Goal: Task Accomplishment & Management: Use online tool/utility

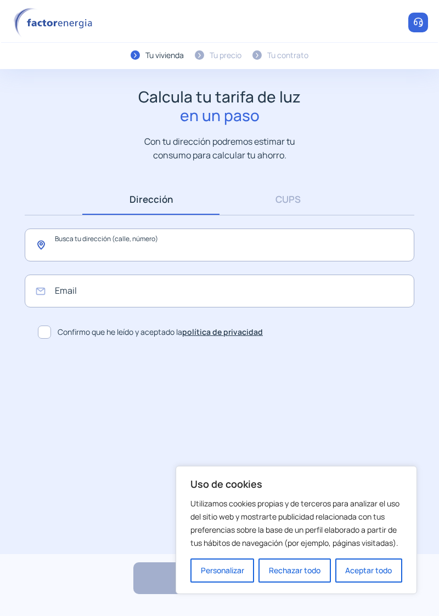
click at [260, 261] on input "text" at bounding box center [219, 245] width 389 height 33
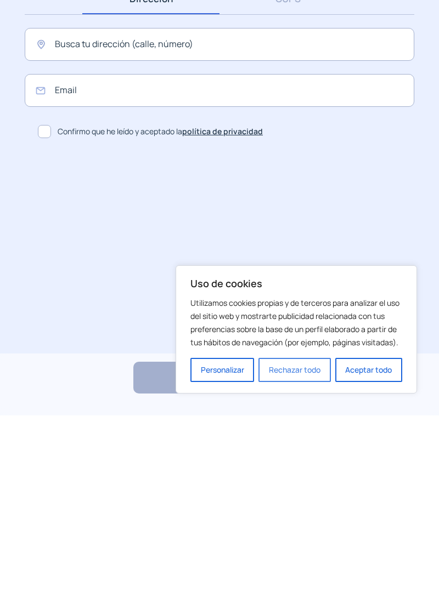
click at [330, 583] on button "Rechazar todo" at bounding box center [294, 571] width 72 height 24
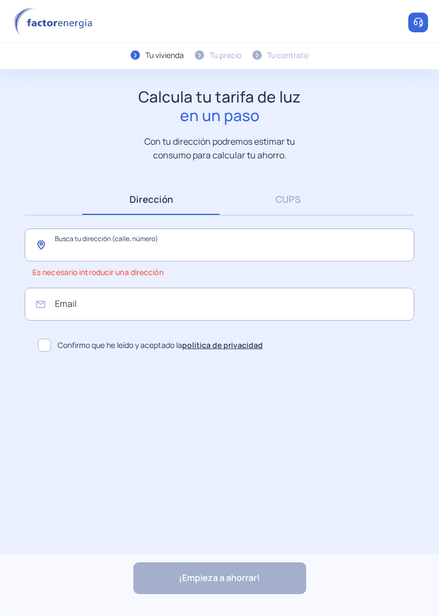
click at [133, 261] on input "text" at bounding box center [219, 245] width 389 height 33
click at [43, 261] on input "text" at bounding box center [219, 245] width 389 height 33
click at [47, 261] on input "text" at bounding box center [219, 245] width 389 height 33
click at [188, 261] on input "text" at bounding box center [219, 245] width 389 height 33
click at [46, 261] on input "text" at bounding box center [219, 245] width 389 height 33
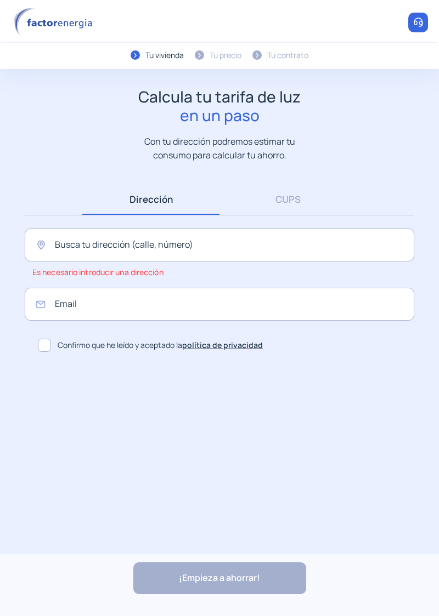
click at [228, 61] on div "Tu precio" at bounding box center [225, 55] width 32 height 12
click at [50, 352] on span at bounding box center [44, 345] width 13 height 13
click at [219, 261] on input "text" at bounding box center [219, 245] width 389 height 33
